Goal: Use online tool/utility: Utilize a website feature to perform a specific function

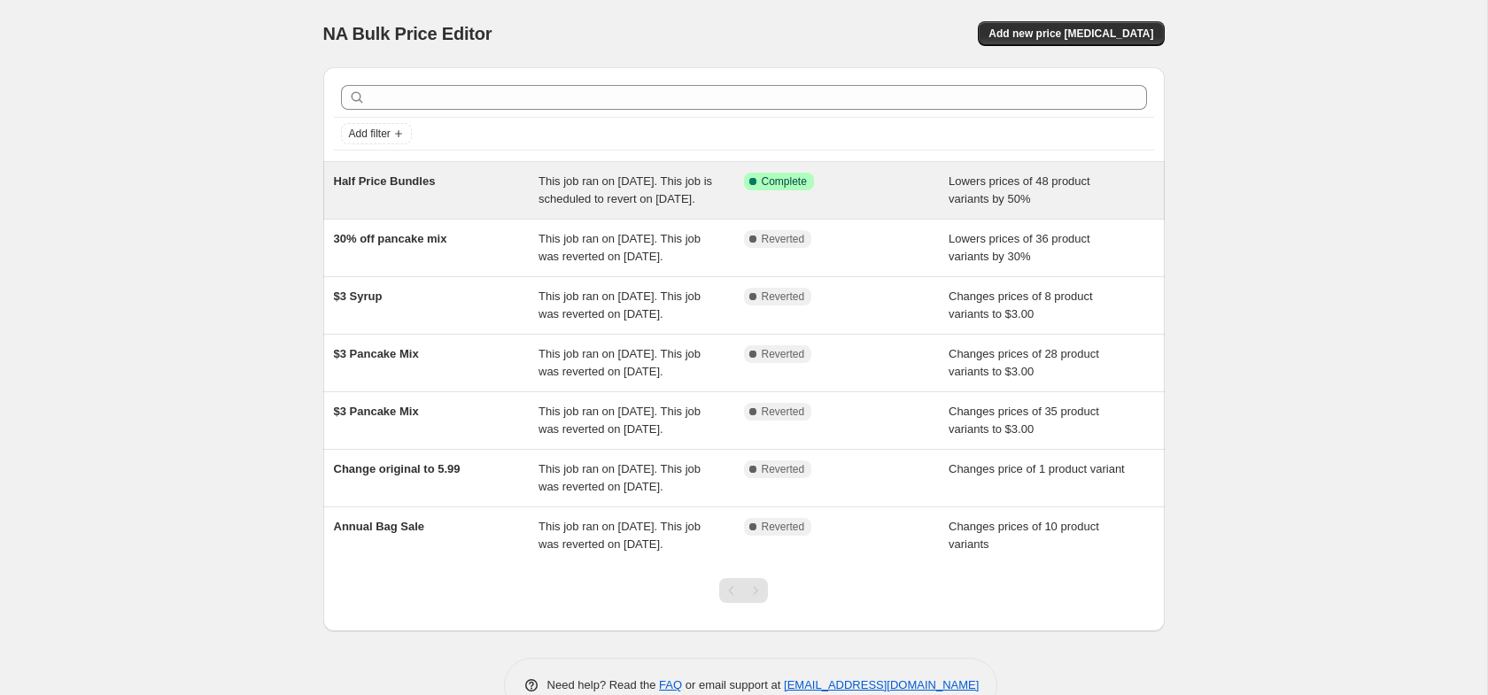
click at [494, 202] on div "Half Price Bundles" at bounding box center [436, 190] width 205 height 35
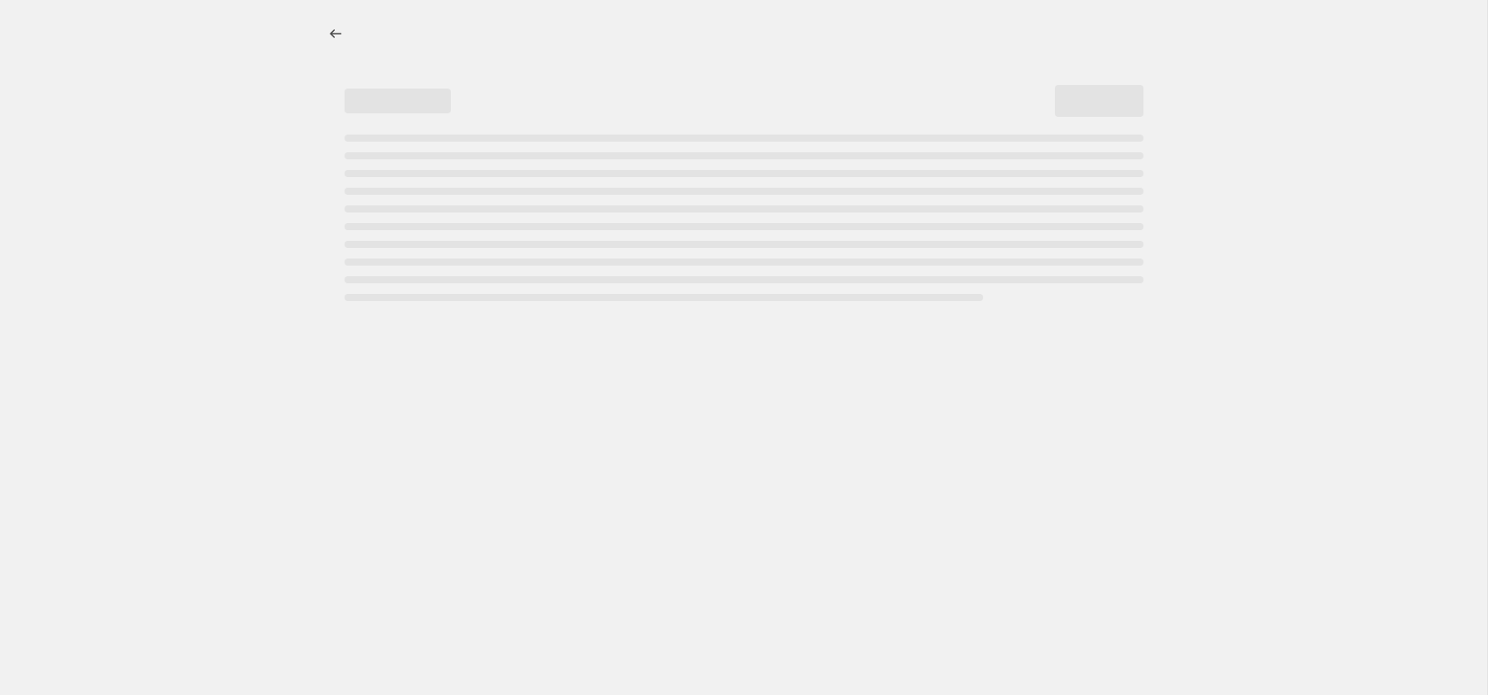
select select "percentage"
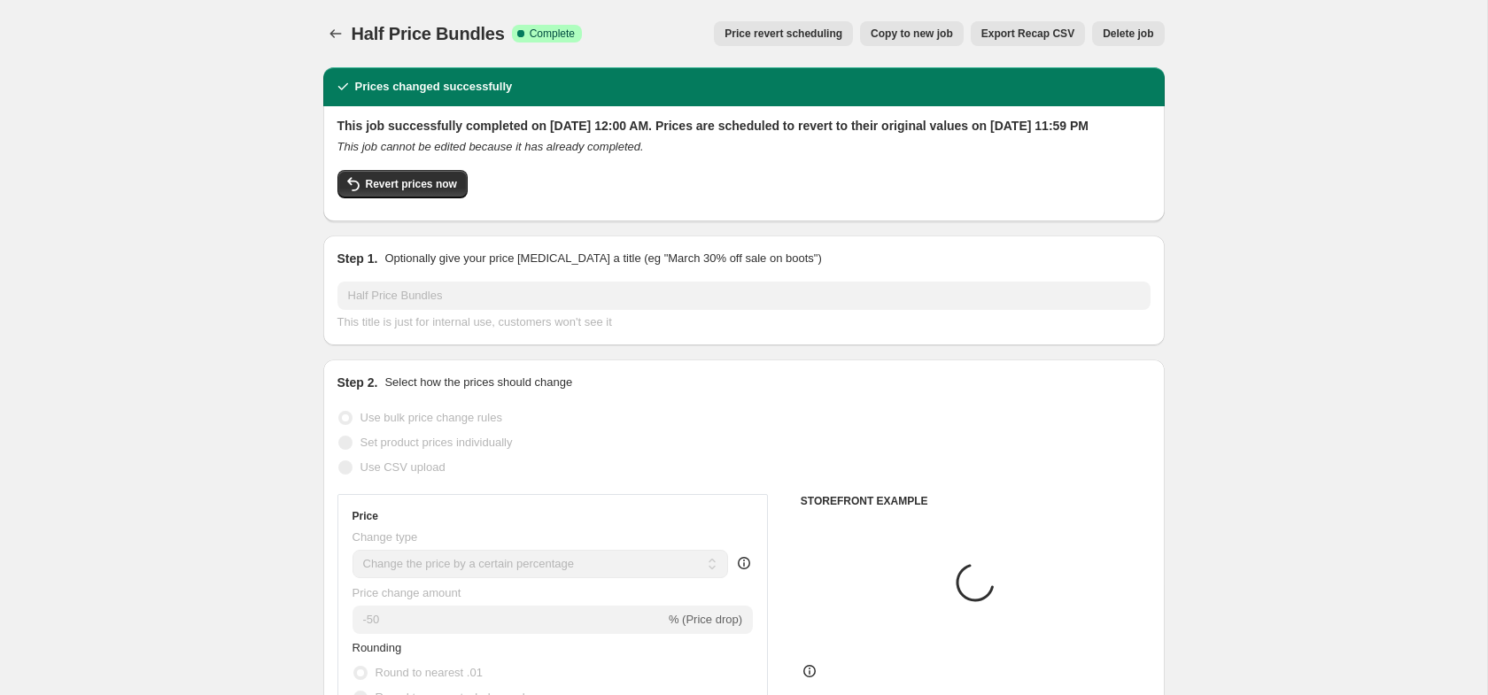
select select "collection"
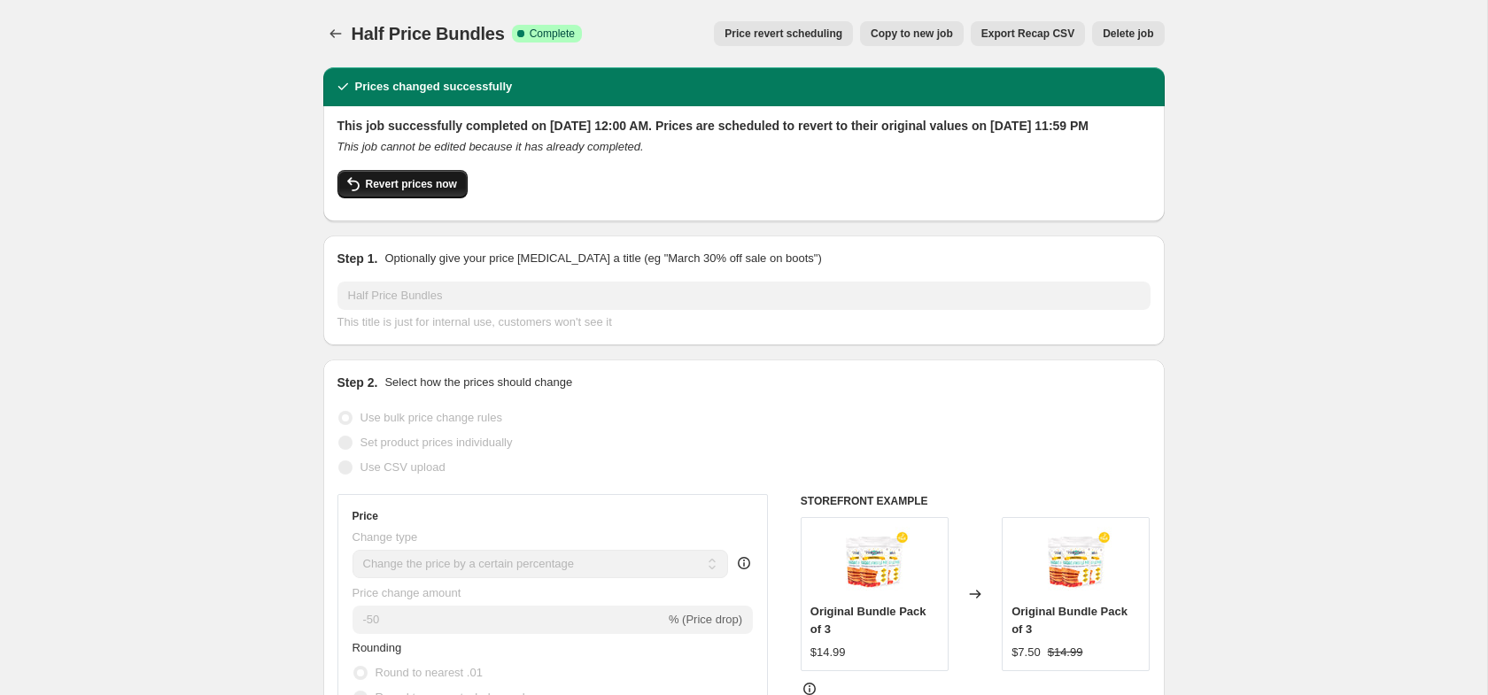
click at [437, 191] on span "Revert prices now" at bounding box center [411, 184] width 91 height 14
checkbox input "false"
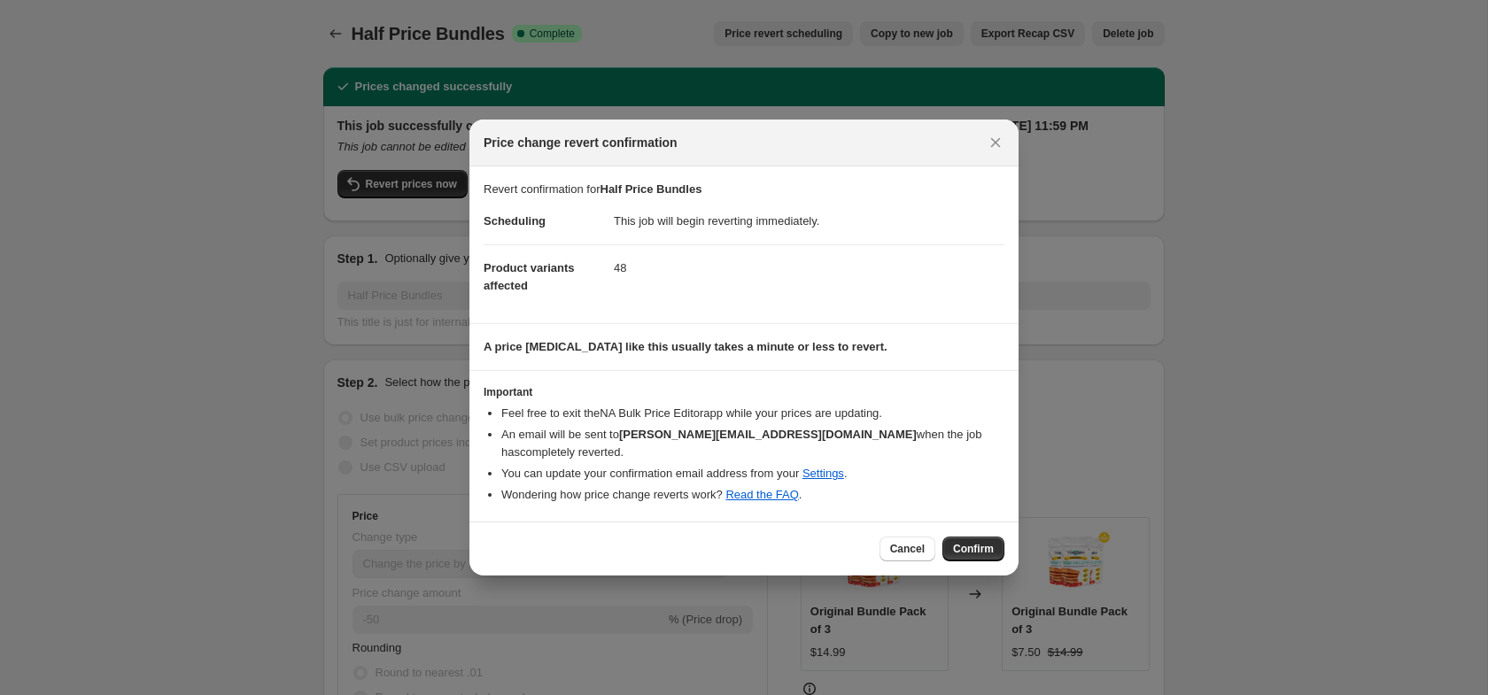
click at [957, 546] on span "Confirm" at bounding box center [973, 549] width 41 height 14
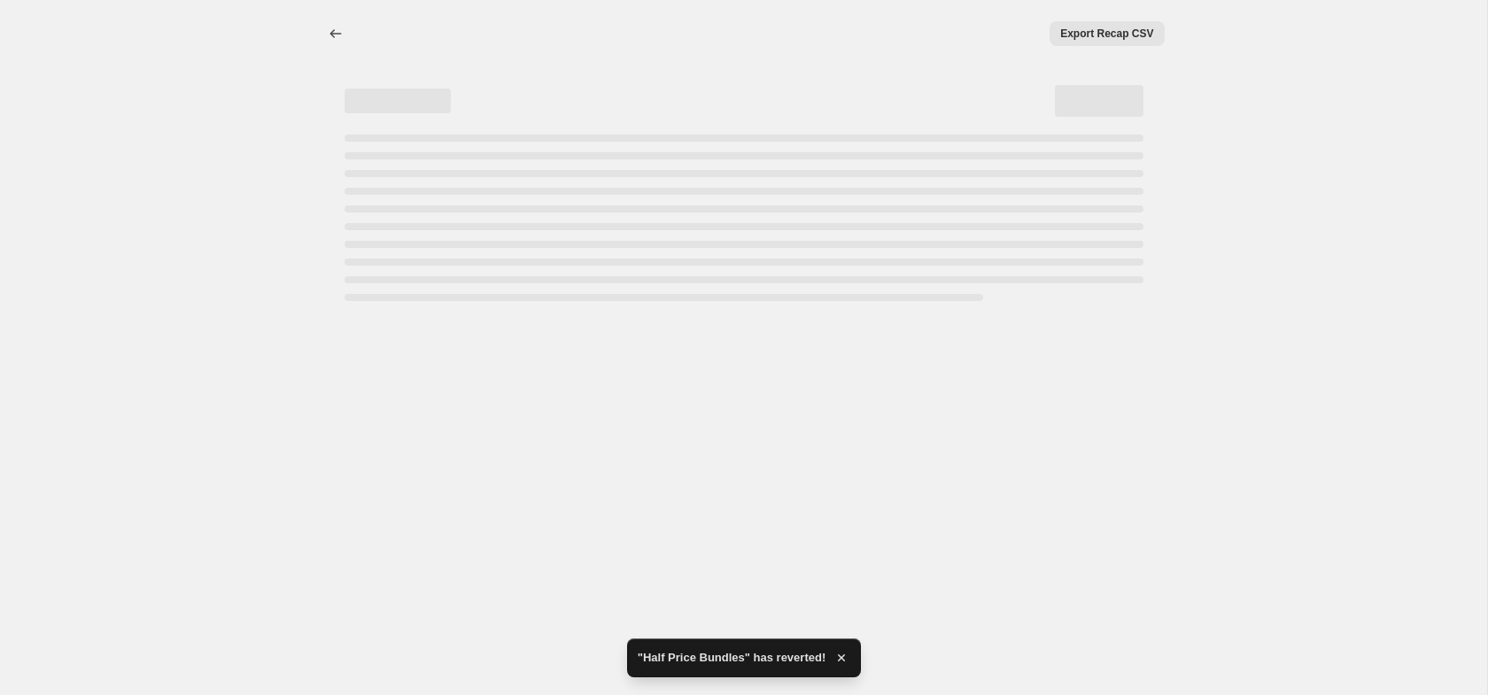
select select "percentage"
select select "collection"
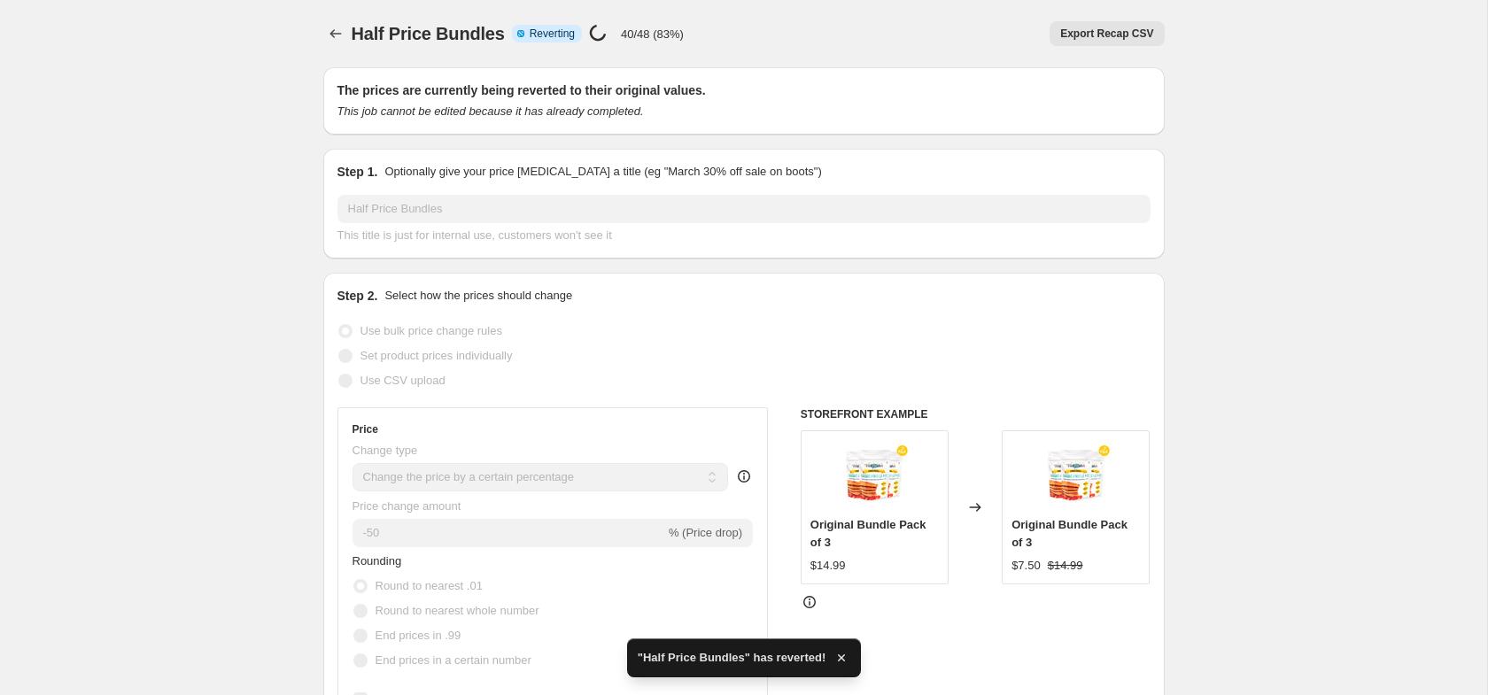
checkbox input "true"
